Goal: Book appointment/travel/reservation

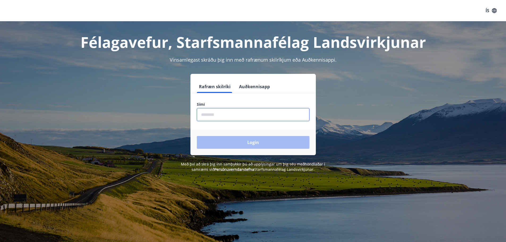
click at [233, 111] on input "phone" at bounding box center [253, 114] width 113 height 13
type input "********"
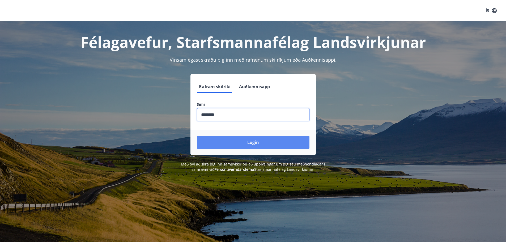
click at [244, 143] on button "Login" at bounding box center [253, 142] width 113 height 13
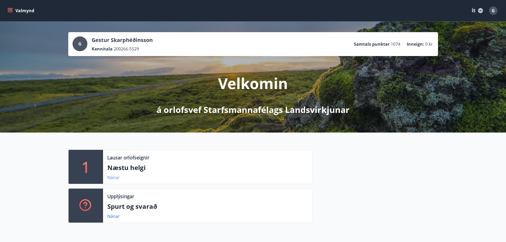
click at [113, 175] on link "Nánar" at bounding box center [113, 177] width 12 height 6
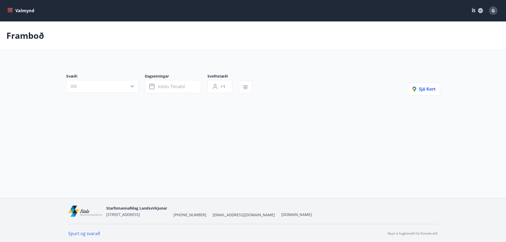
type input "*"
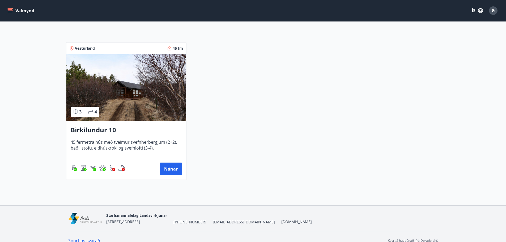
scroll to position [100, 0]
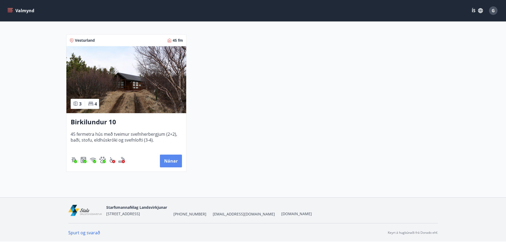
click at [178, 157] on button "Nánar" at bounding box center [171, 160] width 22 height 13
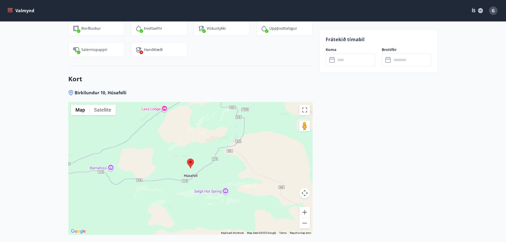
scroll to position [902, 0]
